Goal: Communication & Community: Ask a question

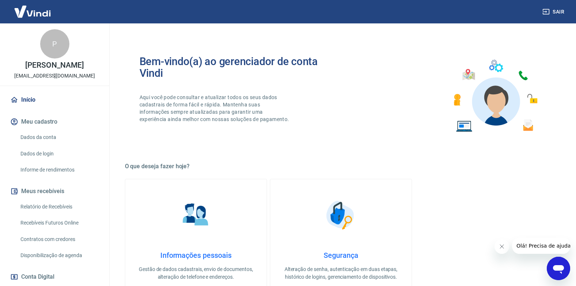
click at [561, 247] on span "Olá! Precisa de ajuda?" at bounding box center [544, 246] width 57 height 6
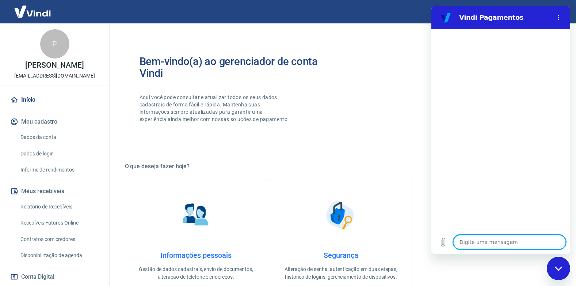
type textarea "B"
type textarea "x"
type textarea "Bo"
type textarea "x"
type textarea "Bom"
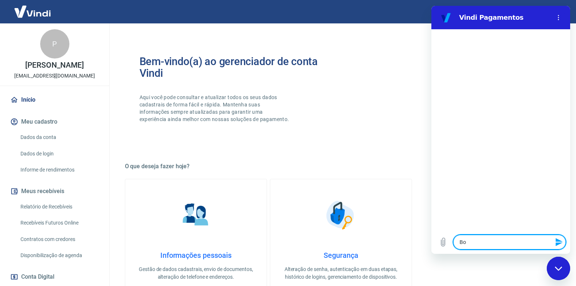
type textarea "x"
type textarea "Bom"
type textarea "x"
type textarea "Bom f"
type textarea "x"
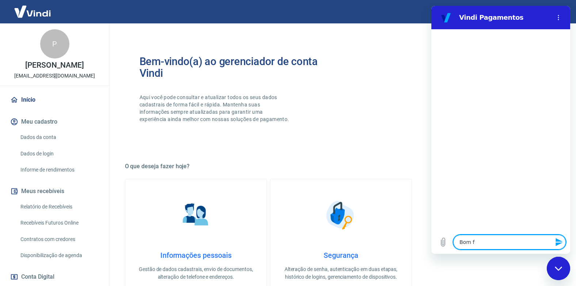
type textarea "Bom"
type textarea "x"
type textarea "Bom d"
type textarea "x"
type textarea "Bom di"
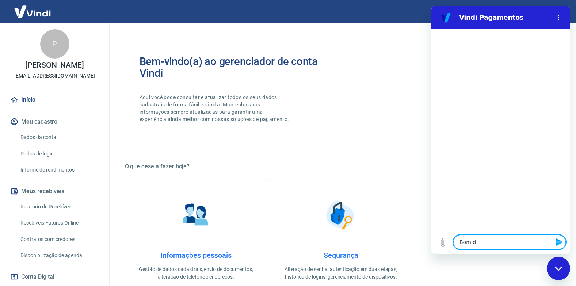
type textarea "x"
type textarea "Bom dia"
type textarea "x"
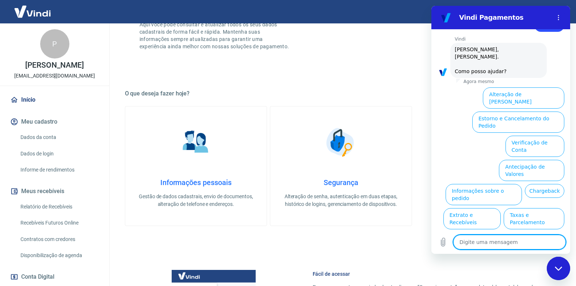
scroll to position [73, 0]
type textarea "o"
type textarea "x"
type textarea "ou"
type textarea "x"
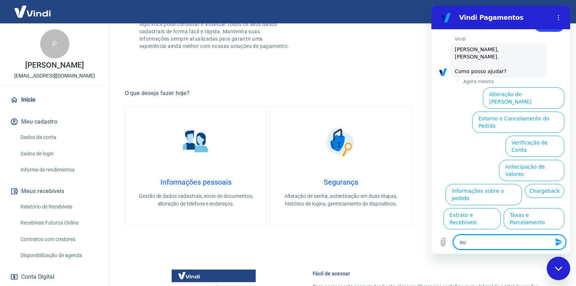
type textarea "out"
type textarea "x"
type textarea "outr"
type textarea "x"
type textarea "outro"
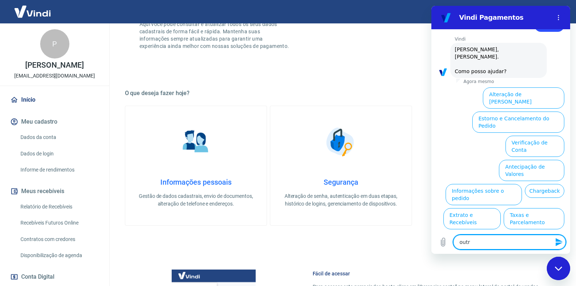
type textarea "x"
type textarea "outros"
type textarea "x"
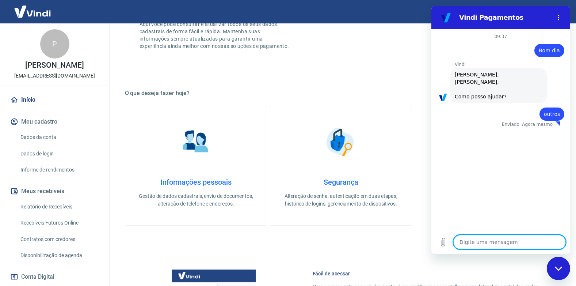
type textarea "x"
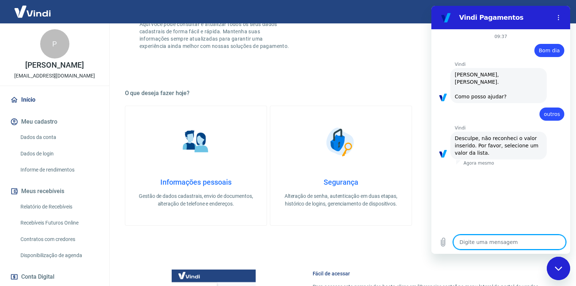
click at [495, 236] on textarea at bounding box center [509, 242] width 113 height 15
click at [558, 16] on icon "Menu de opções" at bounding box center [559, 18] width 6 height 6
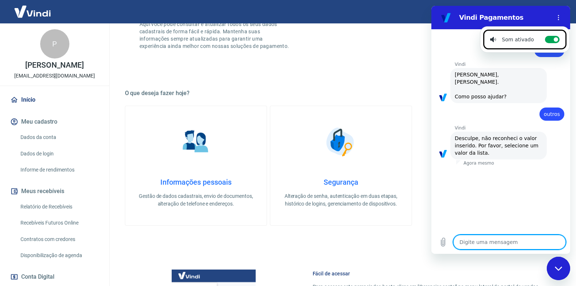
click at [536, 245] on textarea at bounding box center [509, 242] width 113 height 15
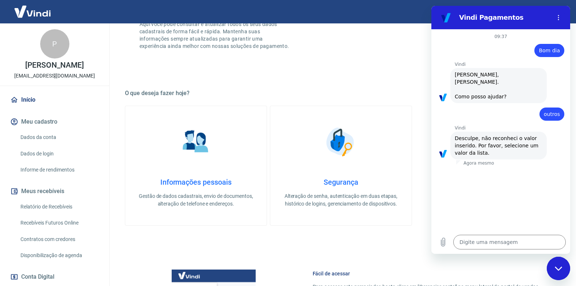
click at [495, 82] on span "[PERSON_NAME], [PERSON_NAME]. Como posso ajudar?" at bounding box center [499, 85] width 88 height 29
click at [521, 235] on textarea at bounding box center [509, 242] width 113 height 15
type textarea "n"
type textarea "x"
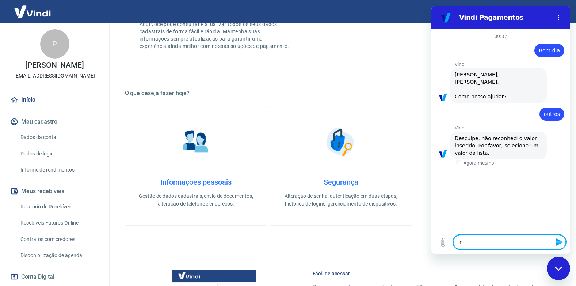
type textarea "nã"
type textarea "x"
type textarea "não"
type textarea "x"
type textarea "não"
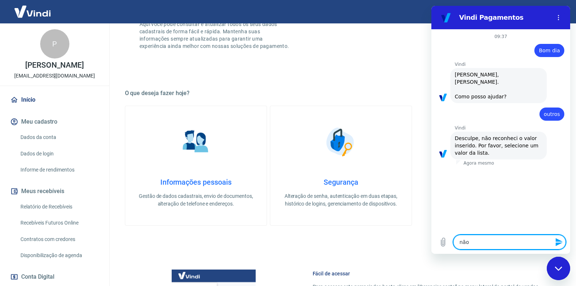
type textarea "x"
type textarea "não r"
type textarea "x"
type textarea "não re"
type textarea "x"
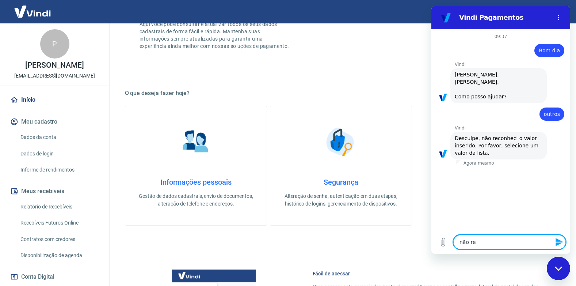
type textarea "não rec"
type textarea "x"
type textarea "não reco"
type textarea "x"
type textarea "não recon"
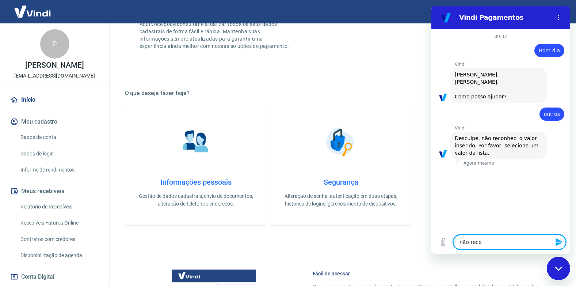
type textarea "x"
type textarea "não reconh"
type textarea "x"
type textarea "não reconhe"
type textarea "x"
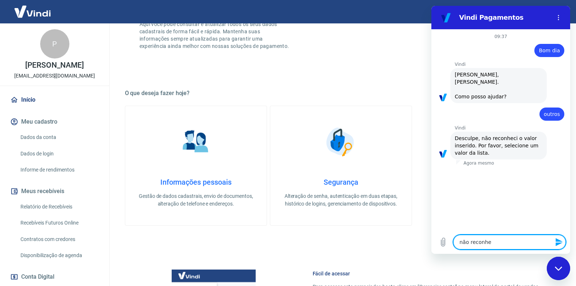
type textarea "não reconheç"
type textarea "x"
type textarea "não reconheço"
type textarea "x"
type textarea "não reconheço"
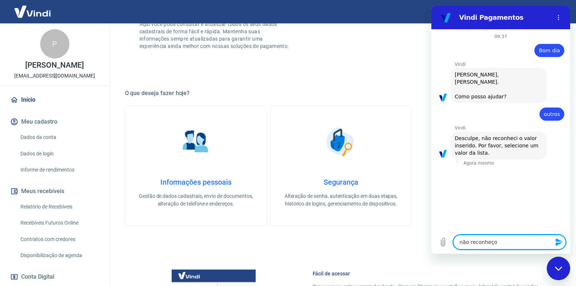
type textarea "x"
type textarea "não reconheço f"
type textarea "x"
type textarea "não reconheço fa"
type textarea "x"
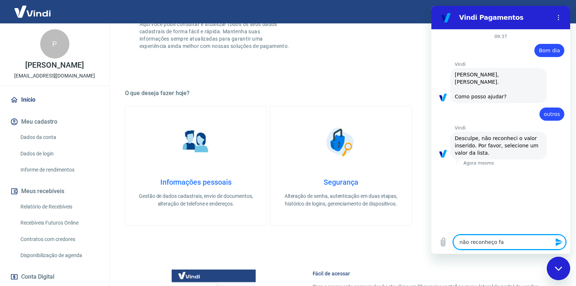
type textarea "não reconheço fat"
type textarea "x"
type textarea "não reconheço fatu"
type textarea "x"
type textarea "não reconheço fatur"
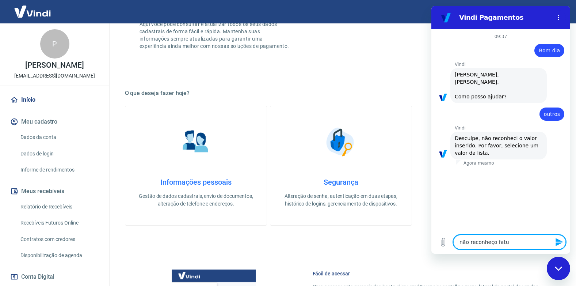
type textarea "x"
type textarea "não reconheço fatura"
type textarea "x"
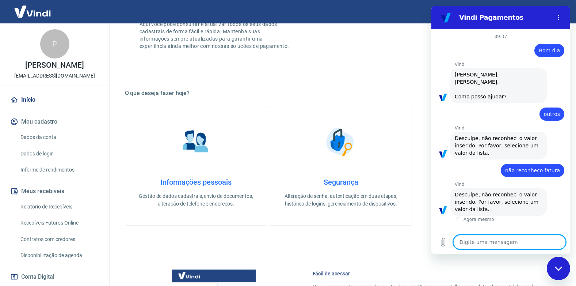
type textarea "b"
type textarea "x"
type textarea "bo"
type textarea "x"
type textarea "bom"
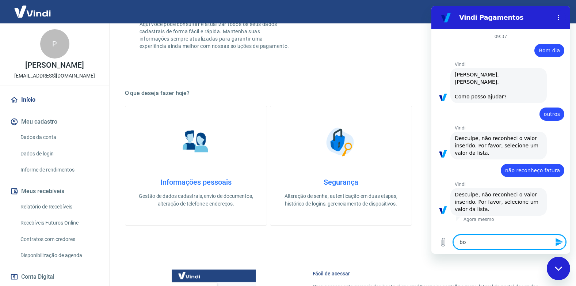
type textarea "x"
type textarea "bom"
type textarea "x"
type textarea "bom d"
type textarea "x"
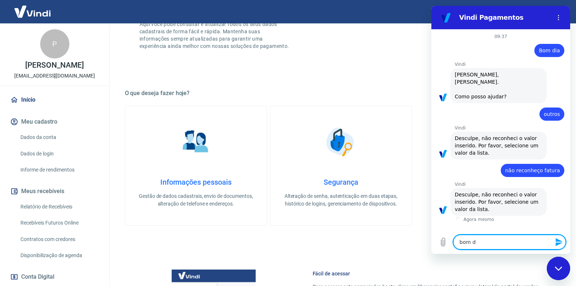
type textarea "bom di"
type textarea "x"
type textarea "bom dia"
type textarea "x"
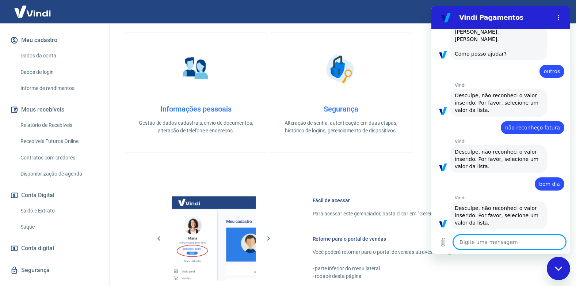
scroll to position [96, 0]
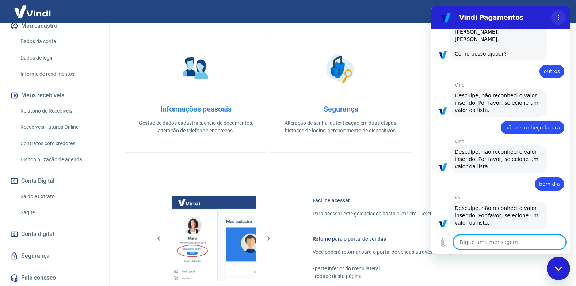
click at [561, 20] on icon "Menu de opções" at bounding box center [559, 18] width 6 height 6
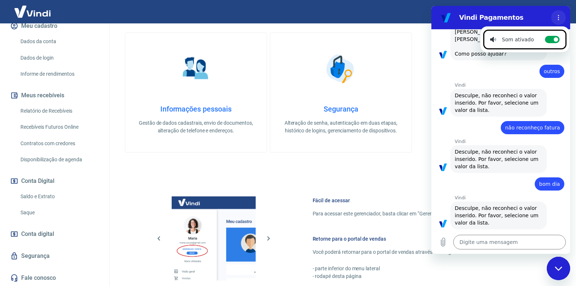
click at [559, 17] on circle "Menu de opções" at bounding box center [558, 17] width 1 height 1
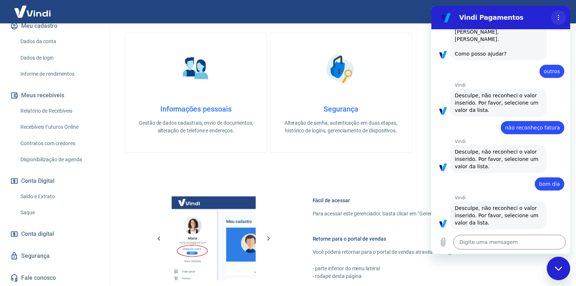
click at [558, 18] on icon "Menu de opções" at bounding box center [559, 18] width 6 height 6
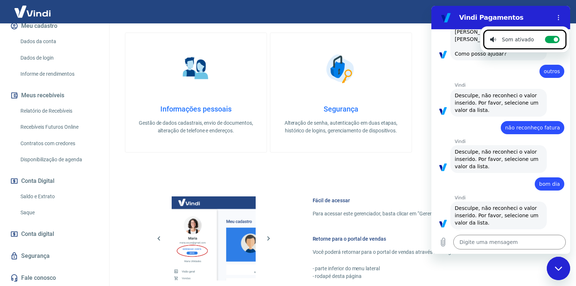
click at [468, 62] on div "diz: outros" at bounding box center [497, 69] width 133 height 18
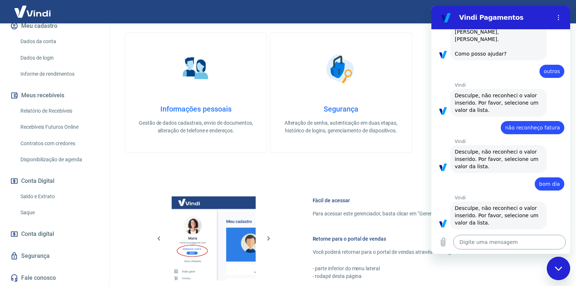
click at [475, 240] on textarea at bounding box center [509, 242] width 113 height 15
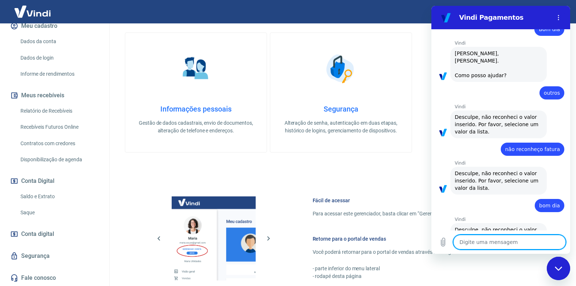
scroll to position [0, 0]
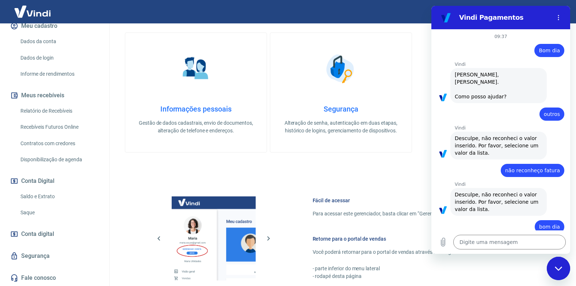
click at [479, 90] on span "[PERSON_NAME], [PERSON_NAME]. Como posso ajudar?" at bounding box center [499, 85] width 88 height 29
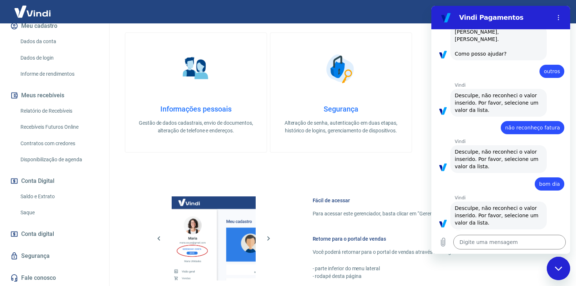
click at [560, 266] on icon "Fechar janela de mensagens" at bounding box center [559, 268] width 8 height 5
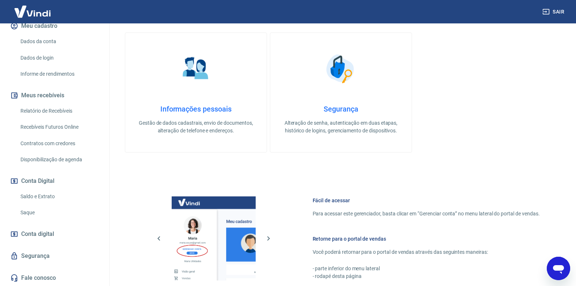
click at [560, 266] on icon "Abrir janela de mensagens" at bounding box center [558, 269] width 11 height 9
type textarea "x"
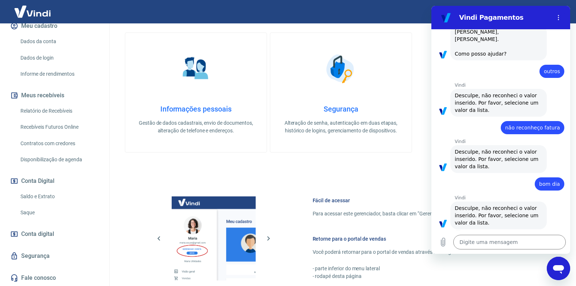
scroll to position [0, 0]
click at [511, 242] on textarea at bounding box center [509, 242] width 113 height 15
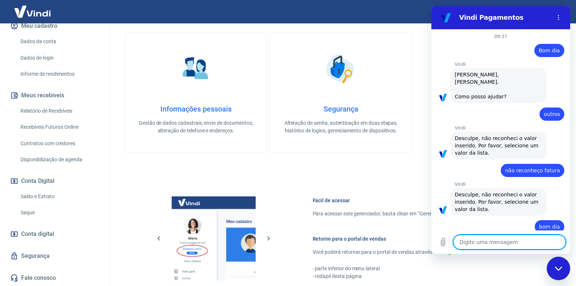
type textarea "f"
type textarea "x"
type textarea "fa"
type textarea "x"
type textarea "fal"
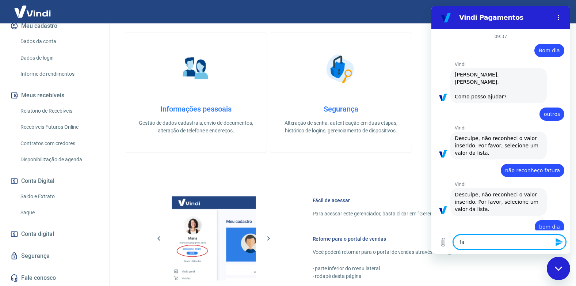
type textarea "x"
type textarea "fala"
type textarea "x"
type textarea "falar"
type textarea "x"
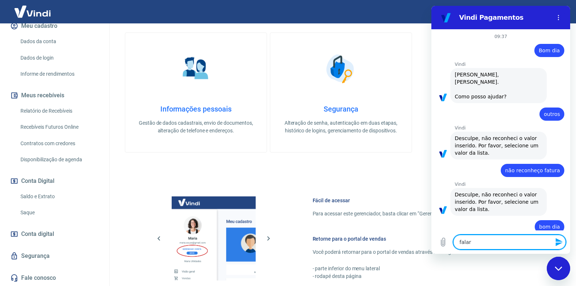
type textarea "falar"
type textarea "x"
type textarea "falar c"
type textarea "x"
type textarea "falar co"
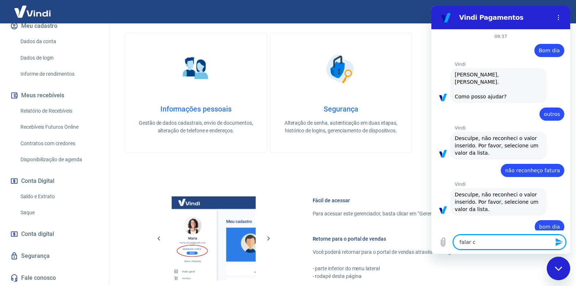
type textarea "x"
type textarea "falar com"
type textarea "x"
type textarea "falar com"
type textarea "x"
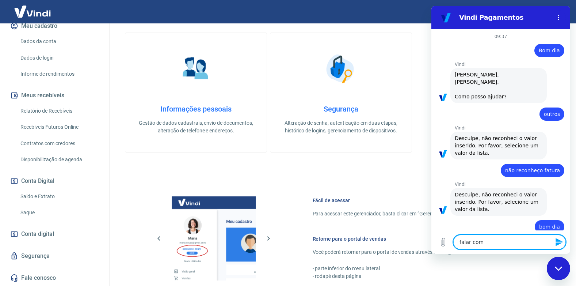
type textarea "falar com a"
type textarea "x"
type textarea "falar com at"
type textarea "x"
type textarea "falar com ate"
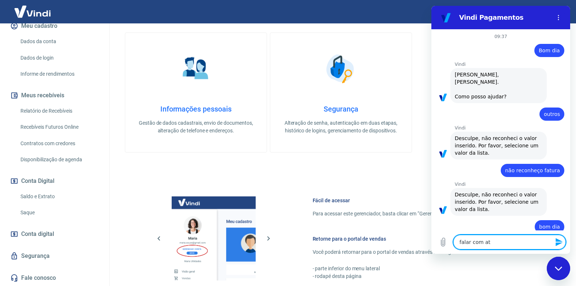
type textarea "x"
type textarea "falar com [GEOGRAPHIC_DATA]"
type textarea "x"
type textarea "falar com atend"
type textarea "x"
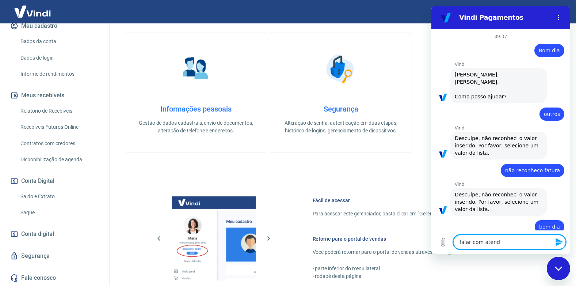
type textarea "falar com atende"
type textarea "x"
type textarea "falar com atenden"
type textarea "x"
type textarea "falar com atendent"
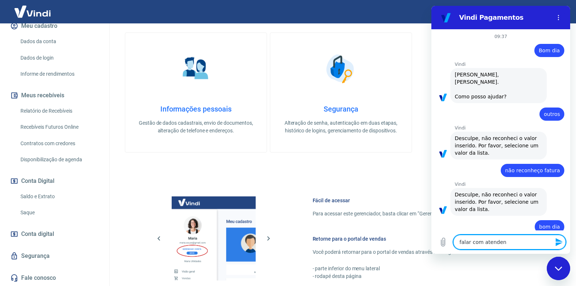
type textarea "x"
type textarea "falar com atendente"
type textarea "x"
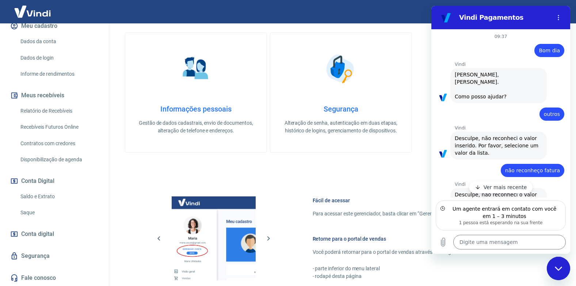
click at [514, 189] on p "Ver mais recente" at bounding box center [505, 186] width 43 height 7
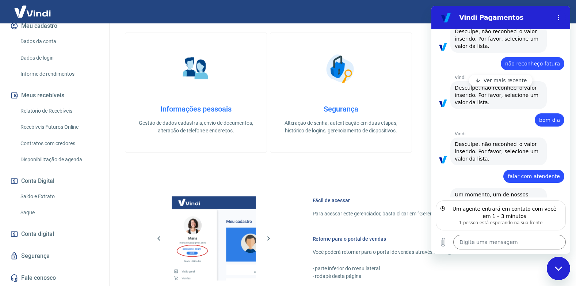
scroll to position [119, 0]
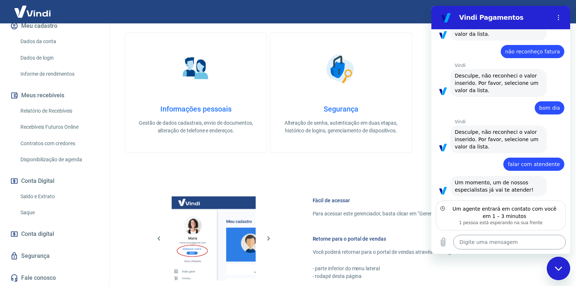
click at [522, 245] on textarea at bounding box center [509, 242] width 113 height 15
click at [445, 244] on icon "Carregar arquivo" at bounding box center [443, 242] width 4 height 8
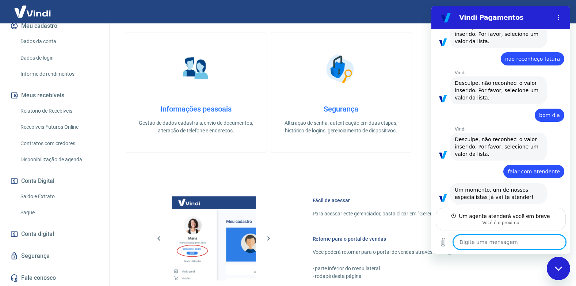
click at [501, 240] on textarea at bounding box center [509, 242] width 113 height 15
type textarea "B"
type textarea "x"
type textarea "Bo"
type textarea "x"
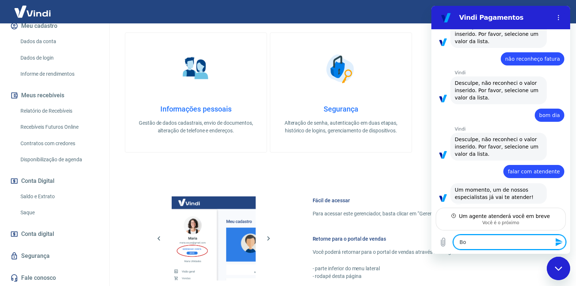
type textarea "Bom"
type textarea "x"
type textarea "Bom"
type textarea "x"
type textarea "Bom d"
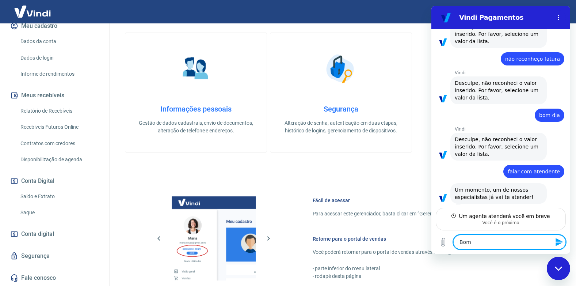
type textarea "x"
type textarea "Bom di"
type textarea "x"
type textarea "Bom dia"
type textarea "x"
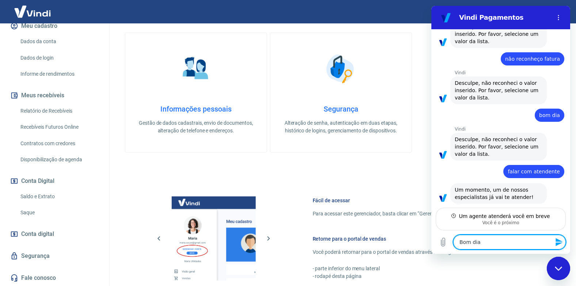
type textarea "Bom dia."
type textarea "x"
type textarea "Bom dia."
type textarea "x"
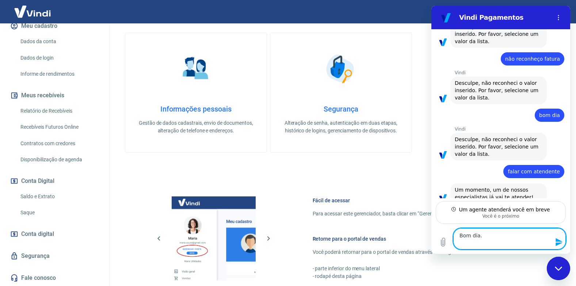
scroll to position [118, 0]
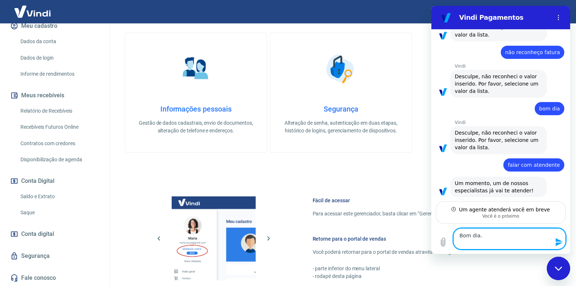
type textarea "Bom dia. E"
type textarea "x"
type textarea "Bom dia. Ex"
type textarea "x"
type textarea "Bom dia. Exi"
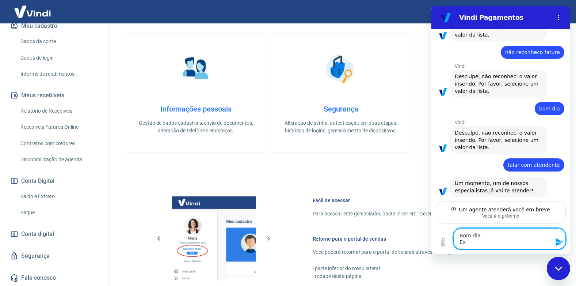
type textarea "x"
type textarea "Bom dia. Exis"
type textarea "x"
type textarea "Bom dia. Exist"
type textarea "x"
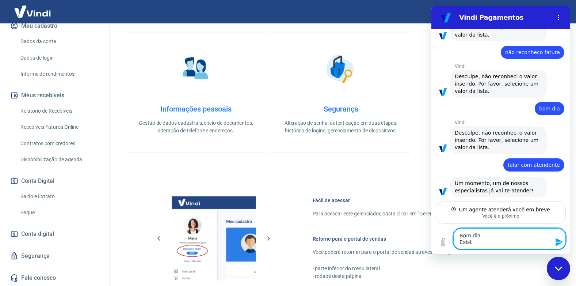
type textarea "Bom dia. Existe"
type textarea "x"
type textarea "Bom dia. Existe"
type textarea "x"
type textarea "Bom dia. Existe u"
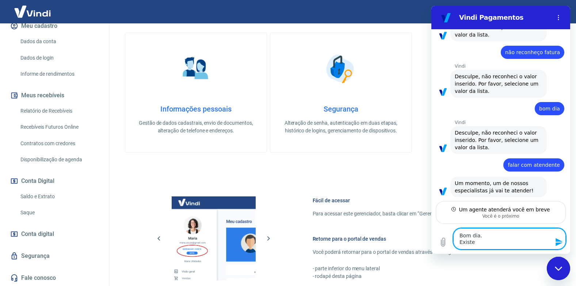
type textarea "x"
type textarea "Bom dia. Existe um"
type textarea "x"
type textarea "Bom dia. Existe uma"
type textarea "x"
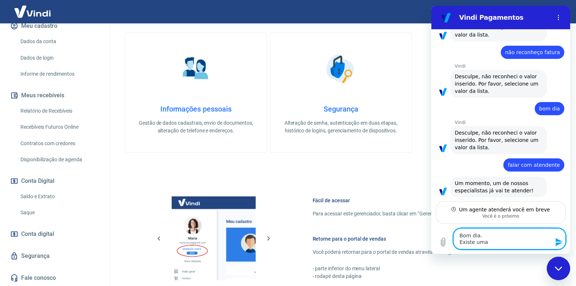
type textarea "Bom dia. Existe uma"
type textarea "x"
type textarea "Bom dia. Existe uma f"
type textarea "x"
type textarea "Bom dia. Existe uma fa"
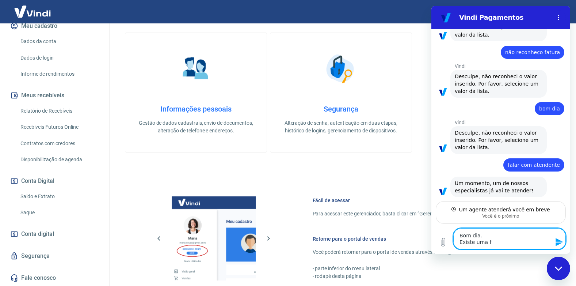
type textarea "x"
type textarea "Bom dia. Existe uma fat"
type textarea "x"
type textarea "Bom dia. Existe uma fatu"
type textarea "x"
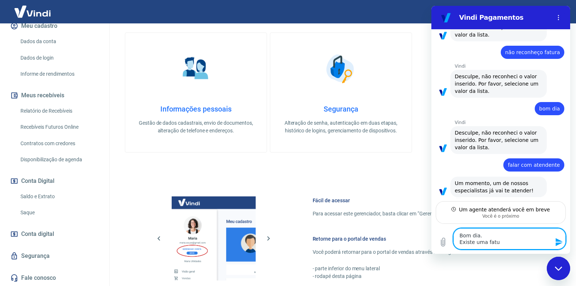
type textarea "Bom dia. Existe uma fatur"
type textarea "x"
type textarea "Bom dia. Existe uma fatura"
type textarea "x"
type textarea "Bom dia. Existe uma fatura"
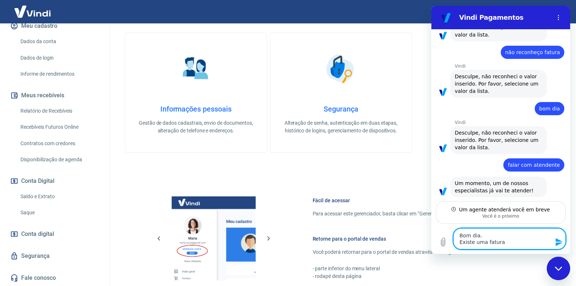
type textarea "x"
type textarea "Bom dia. Existe uma fatura v"
type textarea "x"
type textarea "Bom dia. Existe uma fatura ve"
type textarea "x"
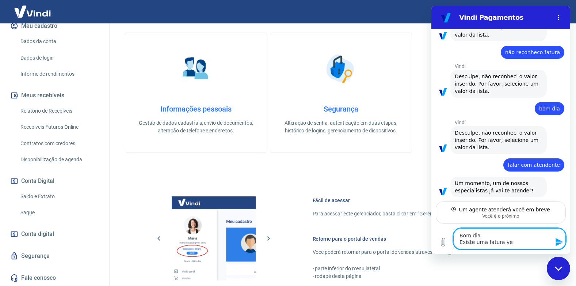
type textarea "Bom dia. Existe uma fatura ven"
type textarea "x"
type textarea "Bom dia. Existe uma fatura venc"
type textarea "x"
type textarea "Bom dia. Existe uma fatura vence"
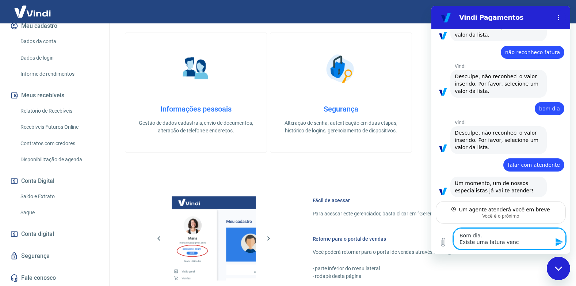
type textarea "x"
type textarea "Bom dia. Existe uma fatura vencen"
type textarea "x"
type textarea "Bom dia. Existe uma fatura vencend"
type textarea "x"
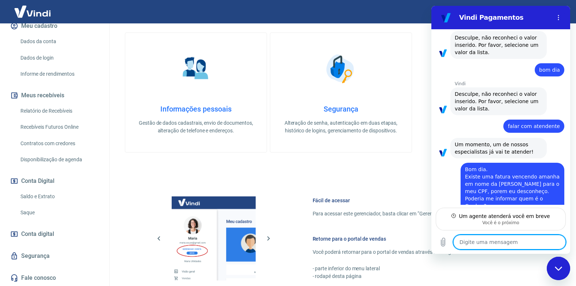
scroll to position [158, 0]
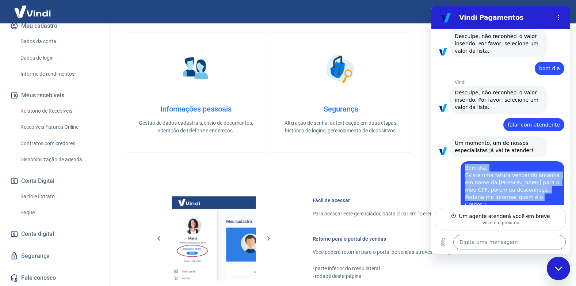
drag, startPoint x: 464, startPoint y: 161, endPoint x: 534, endPoint y: 187, distance: 75.0
click at [534, 187] on div "diz: Bom dia. Existe uma fatura vencendo amanha em nome da Yapay para o meu CPF…" at bounding box center [513, 186] width 104 height 50
copy span "Bom dia. Existe uma fatura vencendo amanha em nome da Yapay para o meu CPF, por…"
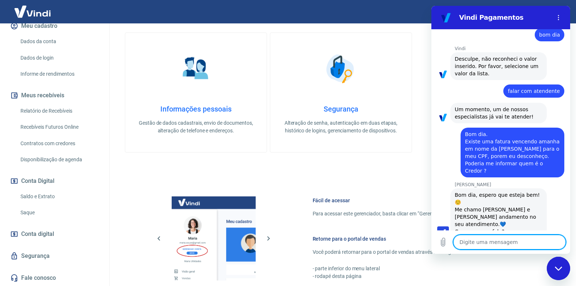
scroll to position [193, 0]
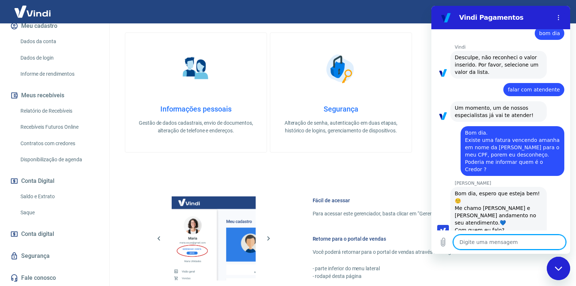
paste textarea "Bom dia. Existe uma fatura vencendo amanha em nome da Yapay para o meu CPF, por…"
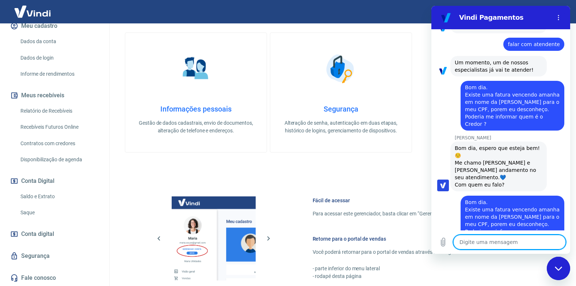
scroll to position [240, 0]
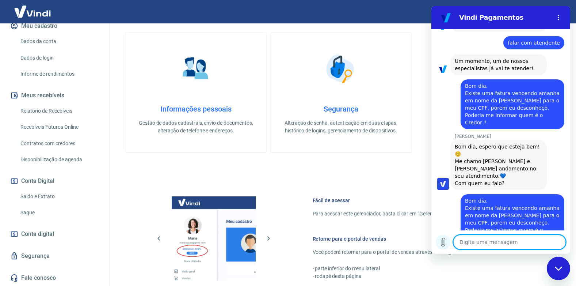
click at [447, 241] on icon "Carregar arquivo" at bounding box center [443, 241] width 9 height 9
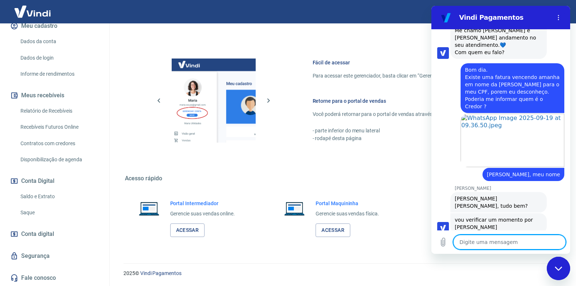
scroll to position [402, 0]
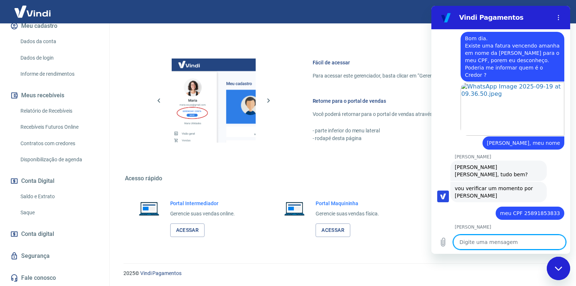
click at [512, 242] on textarea at bounding box center [509, 242] width 113 height 15
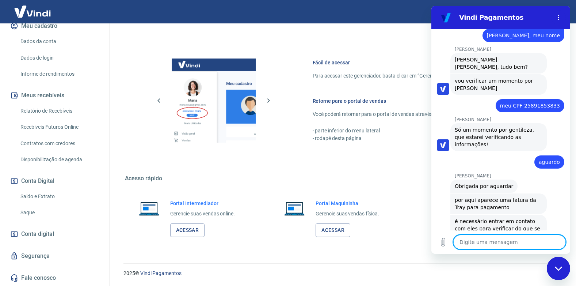
scroll to position [511, 0]
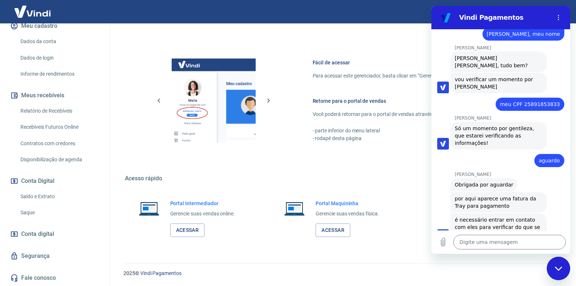
click at [514, 195] on span "por aqui aparece uma fatura da Tray para pagamento" at bounding box center [499, 202] width 88 height 15
click at [515, 245] on textarea at bounding box center [509, 242] width 113 height 15
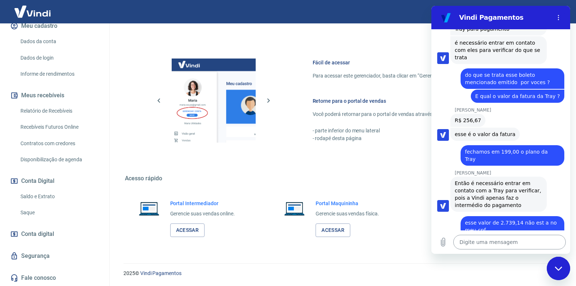
scroll to position [689, 0]
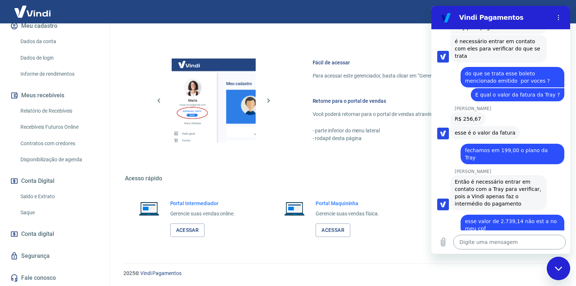
click at [513, 247] on textarea at bounding box center [509, 242] width 113 height 15
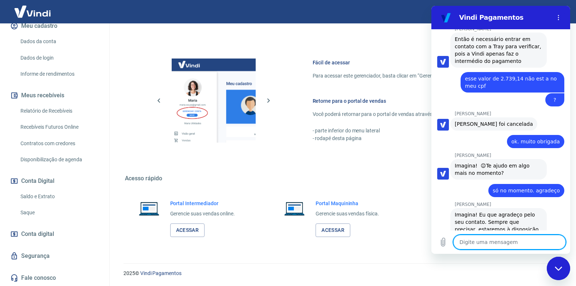
scroll to position [850, 0]
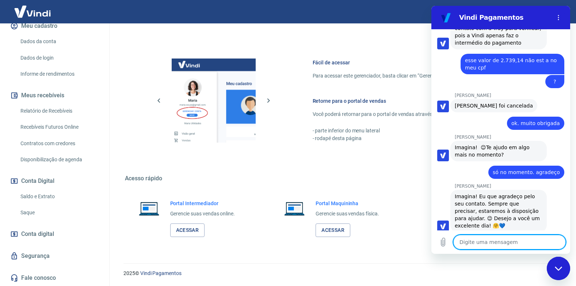
click at [509, 273] on button "Boa 👍" at bounding box center [515, 283] width 29 height 21
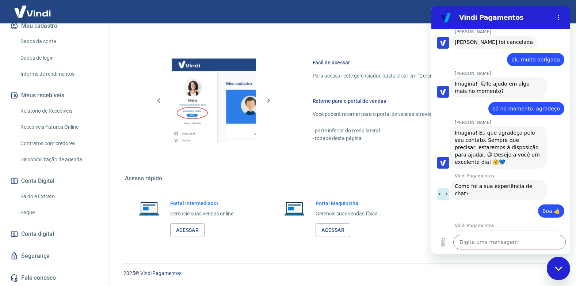
scroll to position [913, 0]
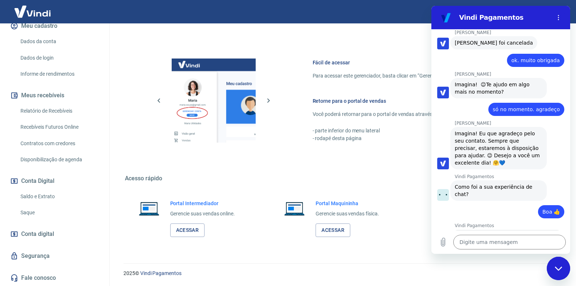
click at [564, 263] on div "Fechar janela de mensagens" at bounding box center [559, 268] width 22 height 22
